Goal: Task Accomplishment & Management: Complete application form

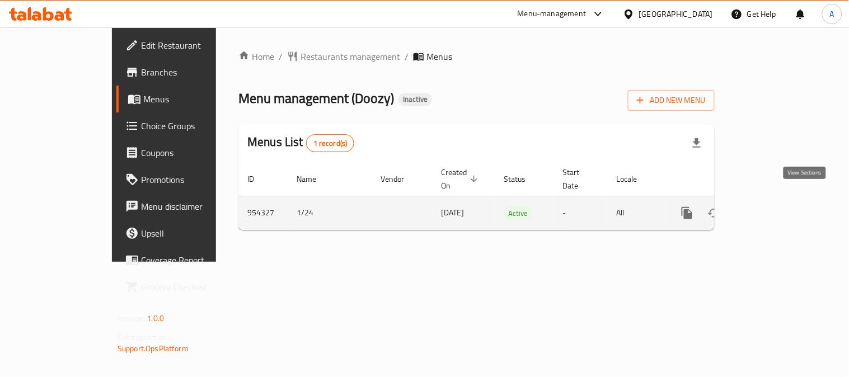
click at [774, 206] on icon "enhanced table" at bounding box center [767, 212] width 13 height 13
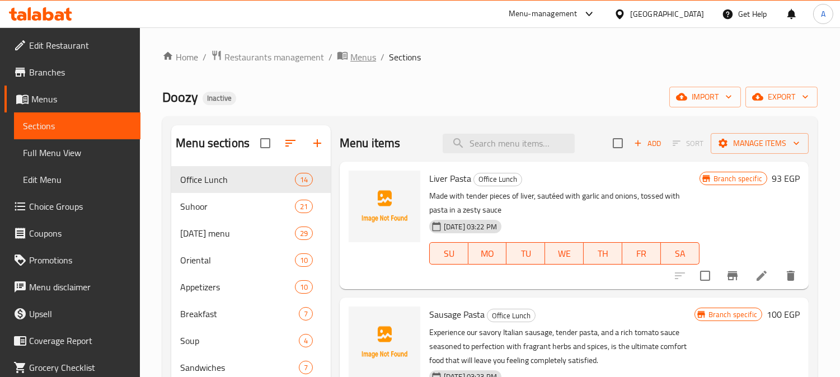
click at [365, 57] on span "Menus" at bounding box center [363, 56] width 26 height 13
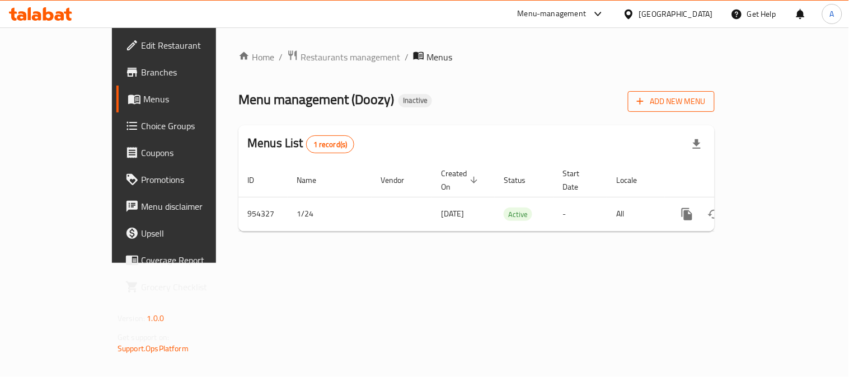
click at [705, 104] on span "Add New Menu" at bounding box center [671, 102] width 69 height 14
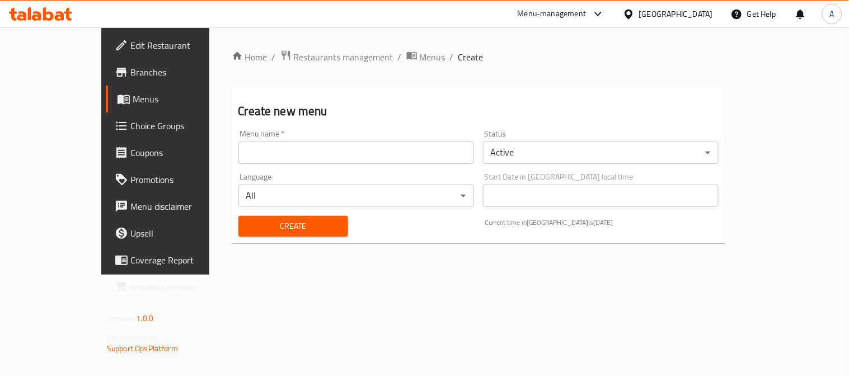
click at [238, 157] on input "text" at bounding box center [355, 153] width 235 height 22
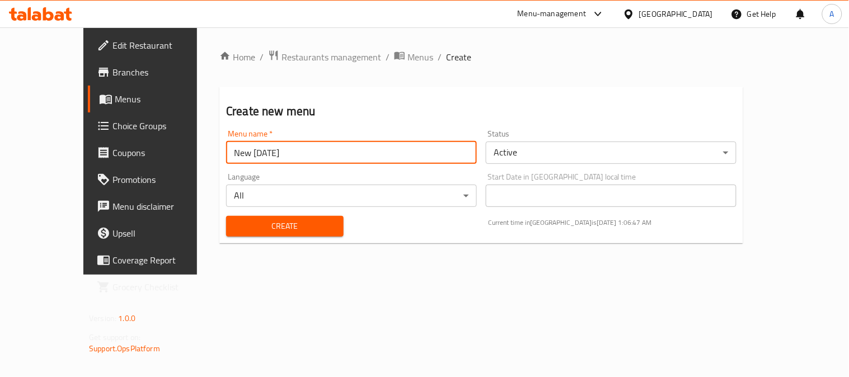
drag, startPoint x: 199, startPoint y: 153, endPoint x: 208, endPoint y: 152, distance: 9.0
click at [226, 152] on input "New [DATE]" at bounding box center [351, 153] width 251 height 22
click at [226, 153] on input "New [DATE]" at bounding box center [351, 153] width 251 height 22
type input "New [DATE]"
click at [241, 227] on span "Create" at bounding box center [285, 226] width 100 height 14
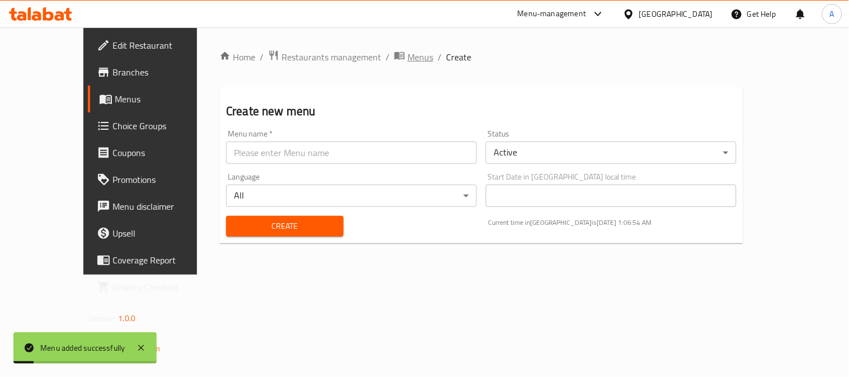
click at [407, 57] on span "Menus" at bounding box center [420, 56] width 26 height 13
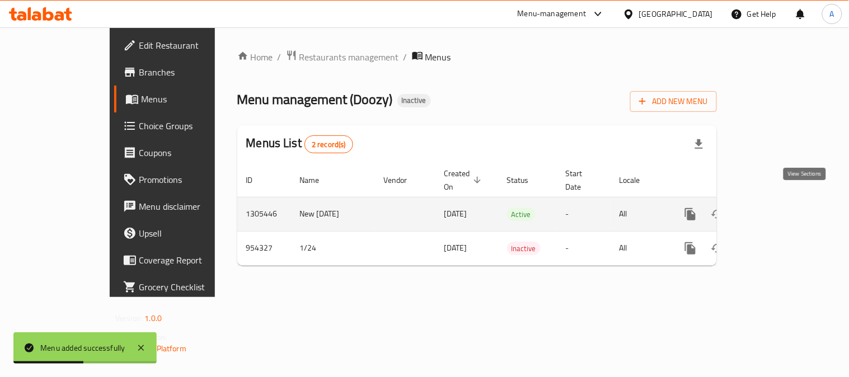
click at [776, 209] on icon "enhanced table" at bounding box center [771, 214] width 10 height 10
